Goal: Information Seeking & Learning: Learn about a topic

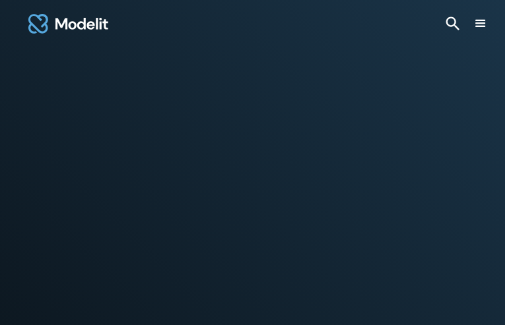
type input "*********"
type input "********"
type input "**********"
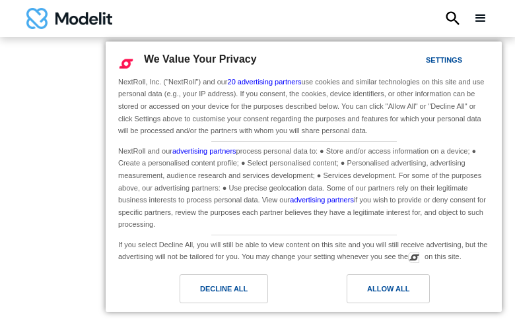
type input "**********"
